Goal: Find specific page/section: Find specific page/section

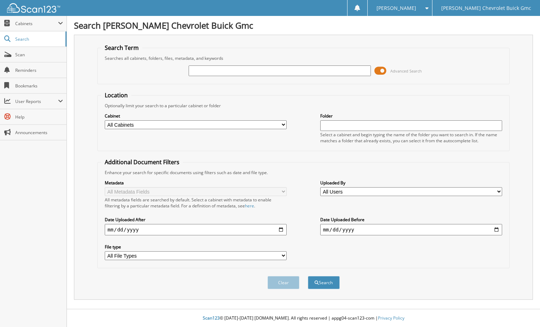
click at [224, 70] on input "text" at bounding box center [280, 70] width 182 height 11
type input "8071331"
click at [308, 276] on button "Search" at bounding box center [324, 282] width 32 height 13
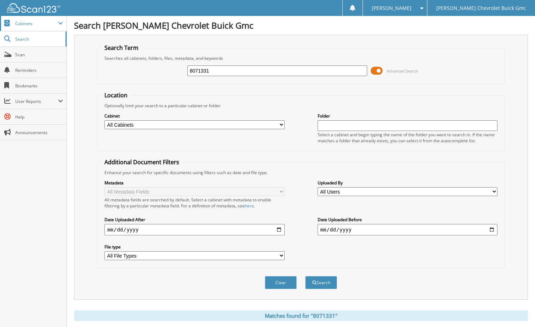
click at [28, 23] on span "Cabinets" at bounding box center [36, 24] width 43 height 6
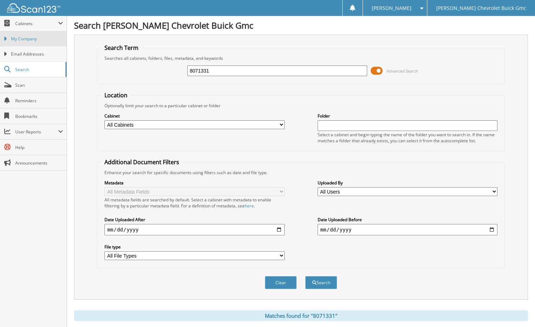
click at [29, 36] on span "My Company" at bounding box center [37, 39] width 52 height 6
